Goal: Task Accomplishment & Management: Manage account settings

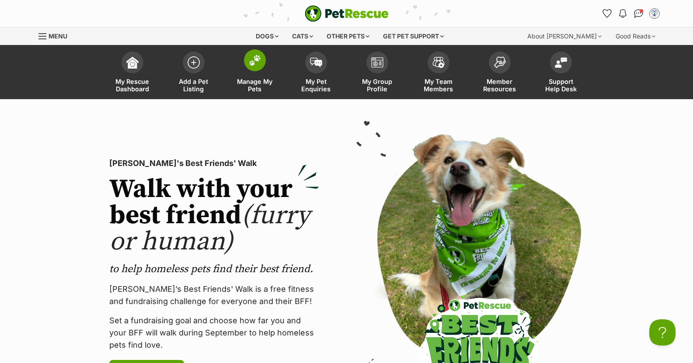
click at [256, 62] on img at bounding box center [255, 60] width 12 height 11
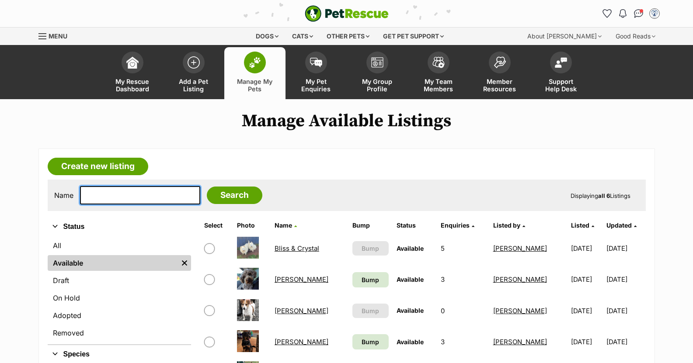
click at [111, 196] on input "text" at bounding box center [140, 195] width 120 height 18
type input "Max"
click at [207, 187] on input "Search" at bounding box center [234, 195] width 55 height 17
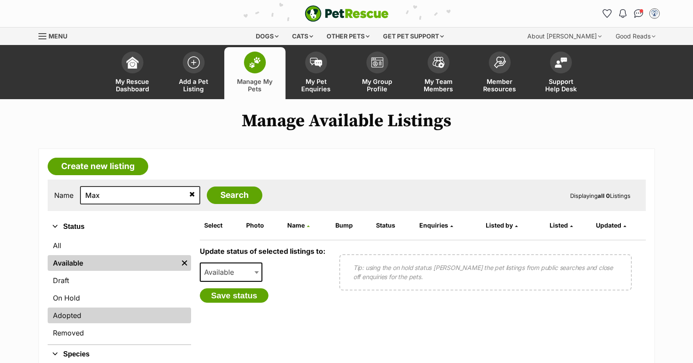
click at [73, 313] on link "Adopted" at bounding box center [119, 316] width 143 height 16
click at [73, 315] on link "Adopted" at bounding box center [119, 316] width 143 height 16
click at [189, 194] on icon at bounding box center [192, 194] width 6 height 7
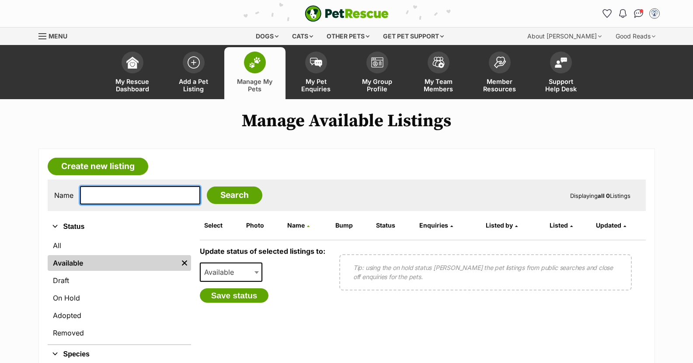
click at [102, 192] on input "text" at bounding box center [140, 195] width 120 height 18
type input "Max"
click at [207, 187] on input "Search" at bounding box center [234, 195] width 55 height 17
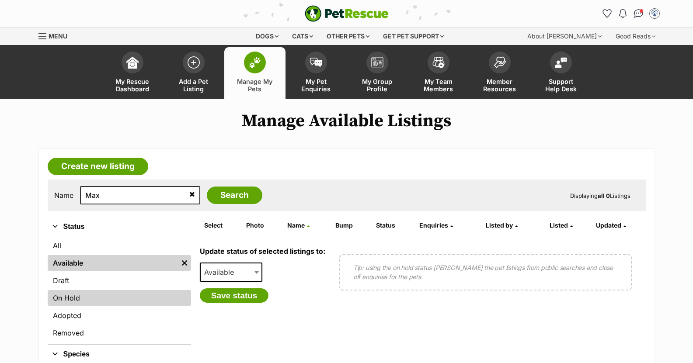
click at [77, 295] on link "On Hold" at bounding box center [119, 298] width 143 height 16
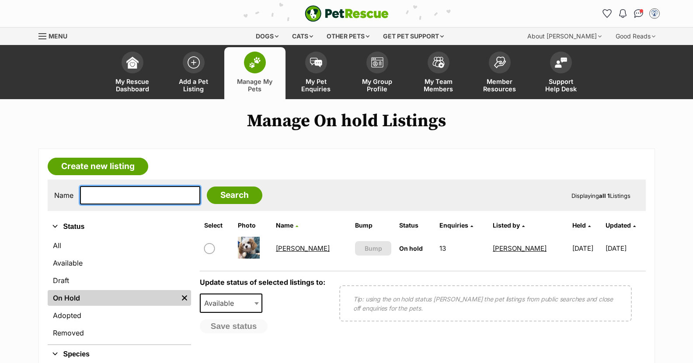
click at [91, 199] on input "text" at bounding box center [140, 195] width 120 height 18
type input "Max"
click at [207, 187] on input "Search" at bounding box center [234, 195] width 55 height 17
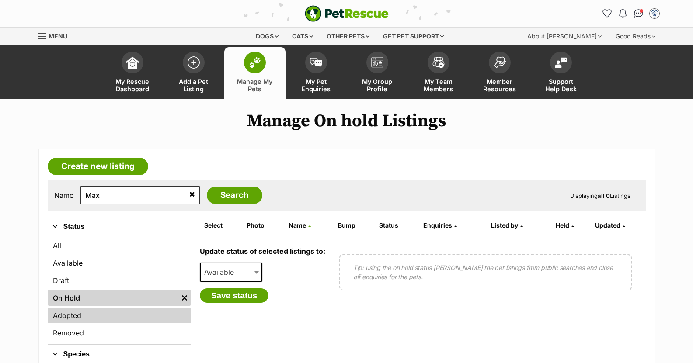
click at [80, 314] on link "Adopted" at bounding box center [119, 316] width 143 height 16
click at [63, 314] on link "Adopted" at bounding box center [119, 316] width 143 height 16
click at [72, 310] on link "Adopted" at bounding box center [119, 316] width 143 height 16
click at [66, 315] on link "Adopted" at bounding box center [119, 316] width 143 height 16
